Goal: Information Seeking & Learning: Learn about a topic

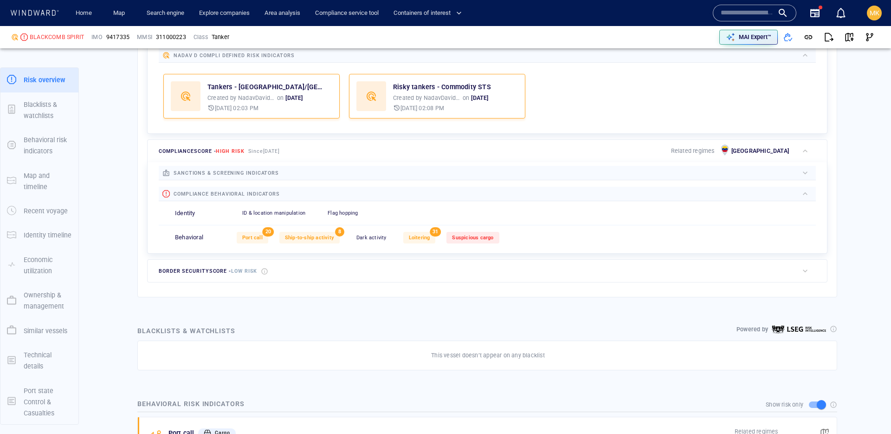
scroll to position [312, 0]
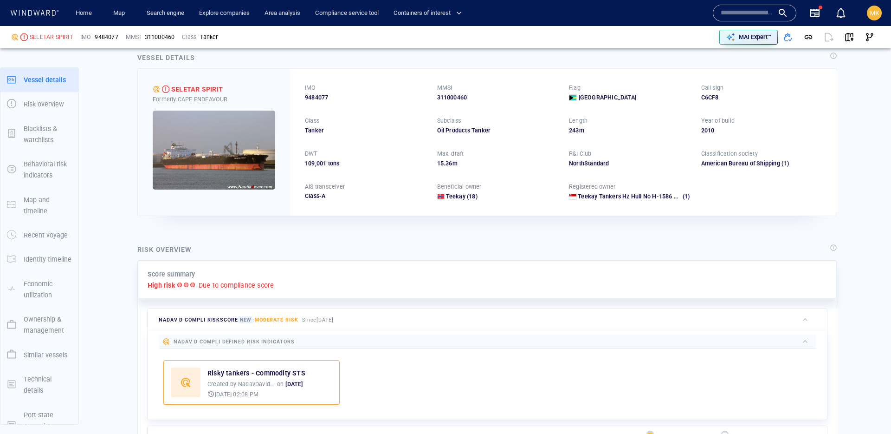
scroll to position [24, 0]
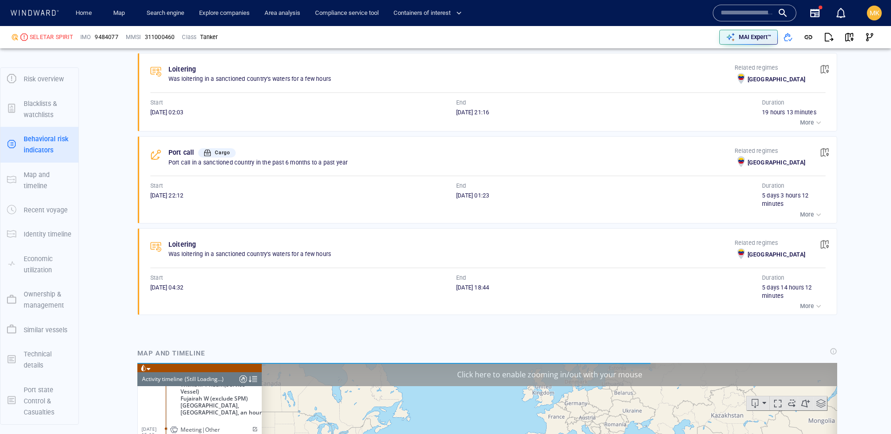
scroll to position [4048, 0]
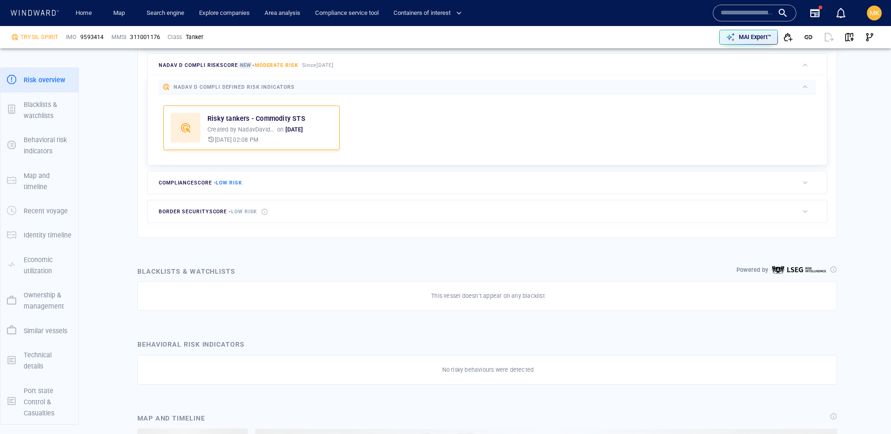
scroll to position [169, 0]
